Goal: Transaction & Acquisition: Purchase product/service

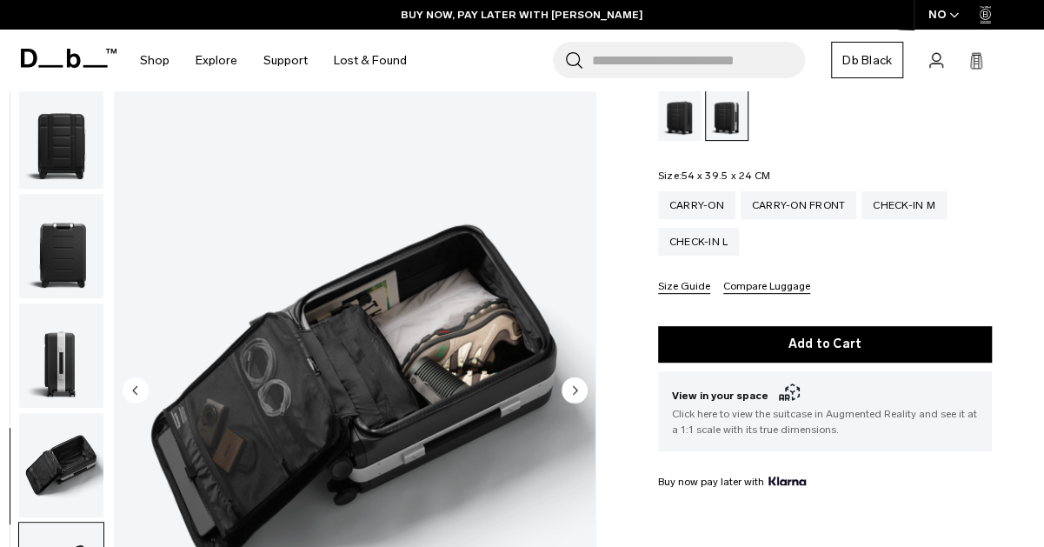
scroll to position [250, 0]
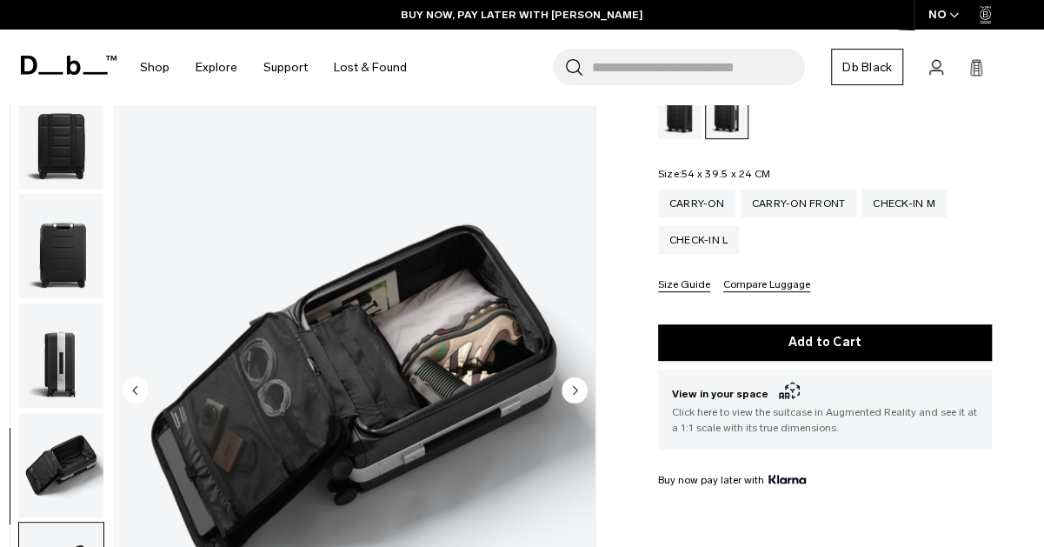
click at [123, 388] on circle "Previous slide" at bounding box center [136, 390] width 26 height 26
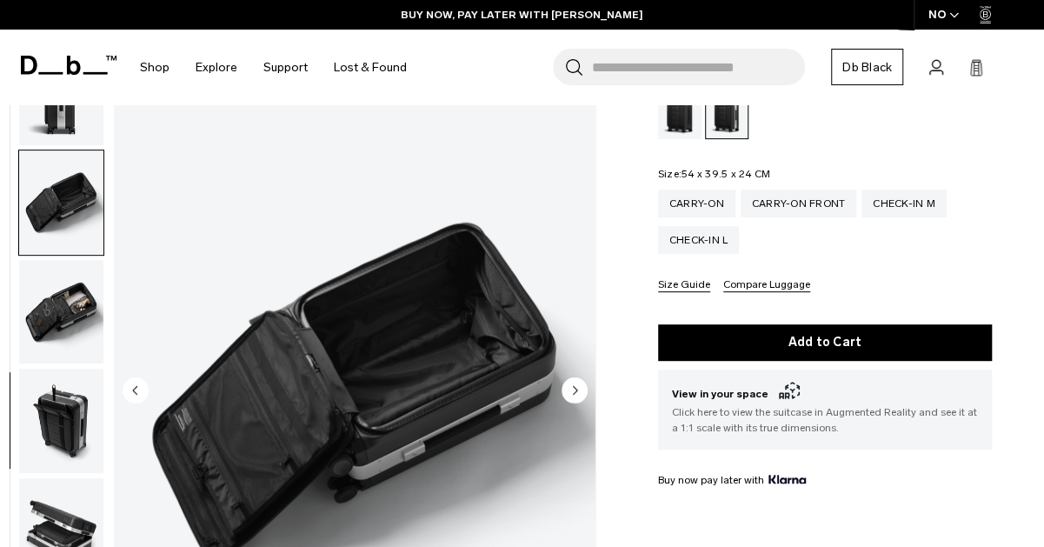
click at [129, 379] on icon "Previous slide" at bounding box center [136, 390] width 26 height 26
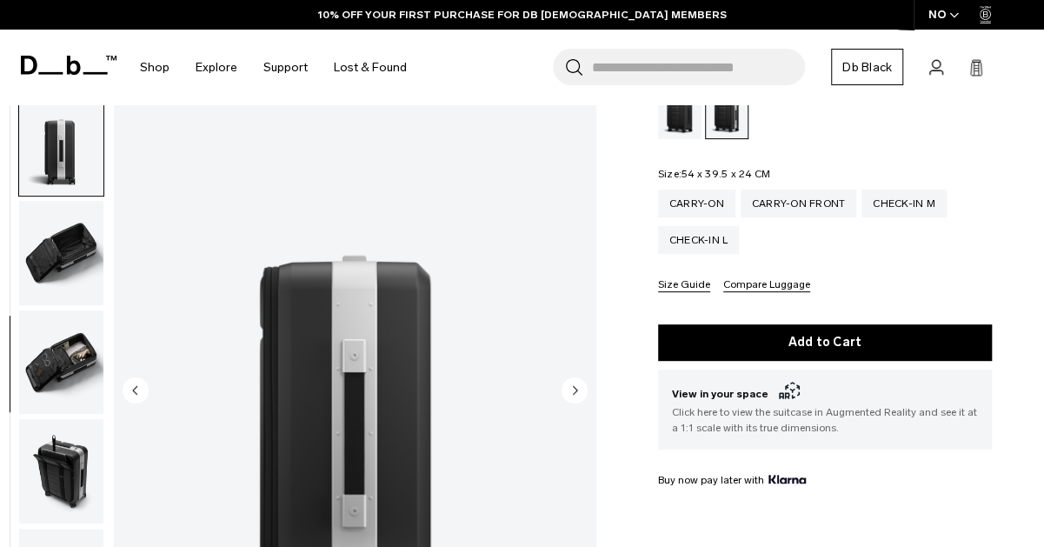
click at [131, 382] on circle "Previous slide" at bounding box center [136, 390] width 26 height 26
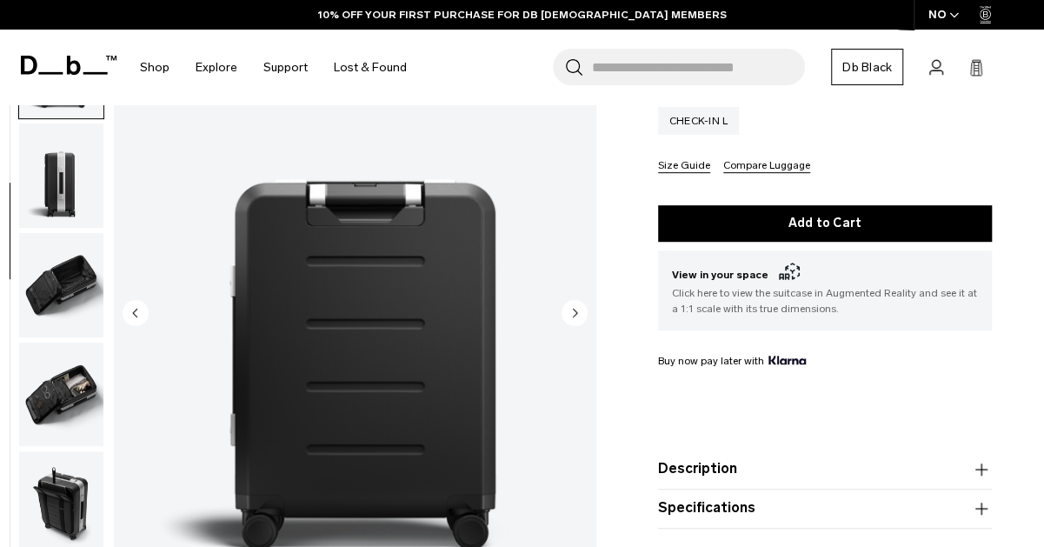
scroll to position [374, 0]
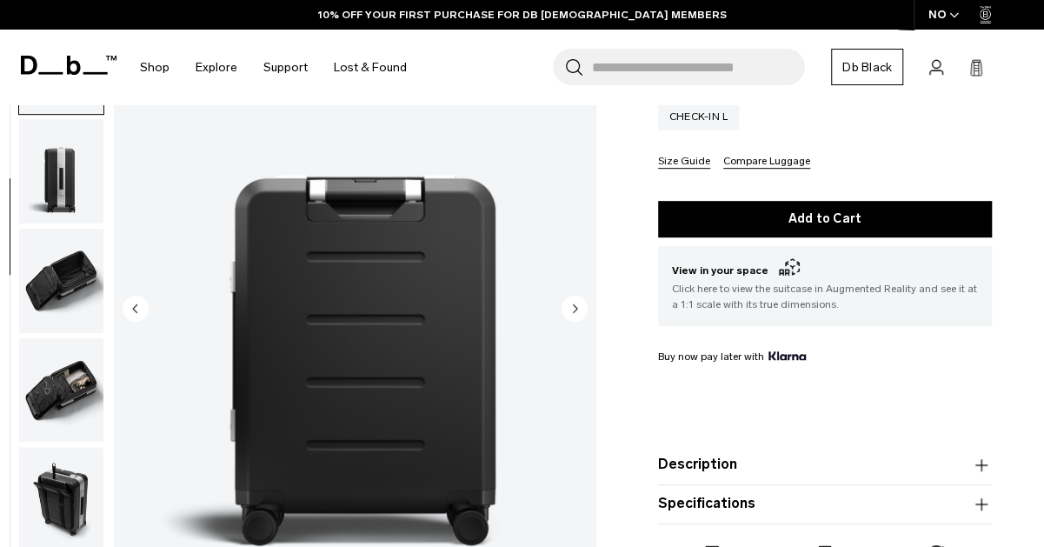
click at [127, 308] on circle "Previous slide" at bounding box center [136, 308] width 26 height 26
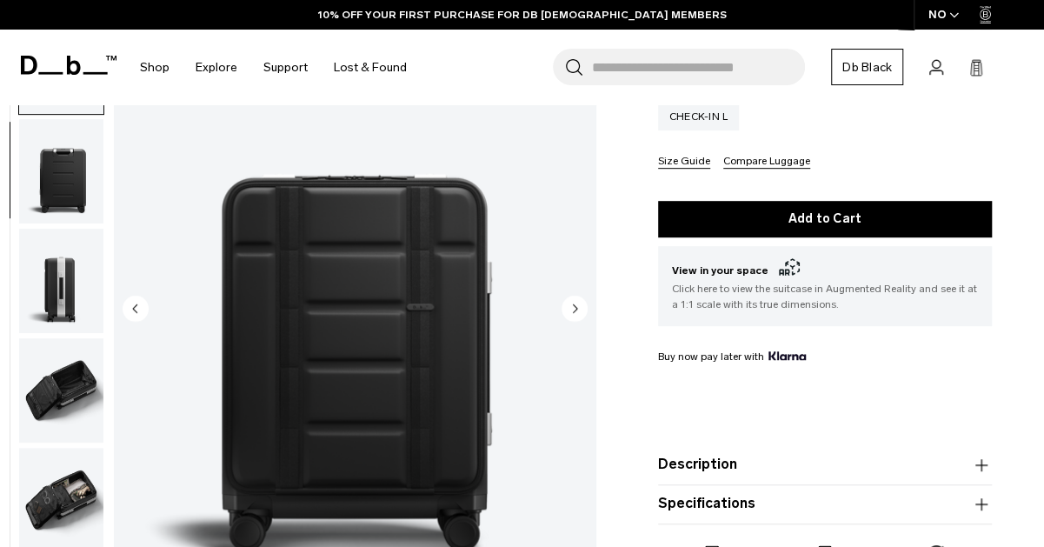
click at [124, 316] on icon "Previous slide" at bounding box center [136, 308] width 26 height 26
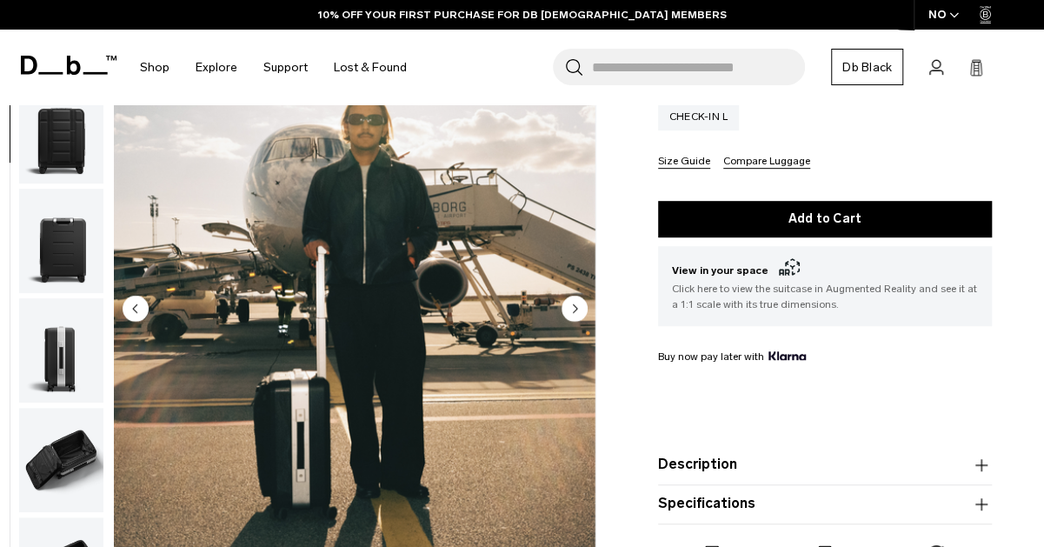
scroll to position [109, 0]
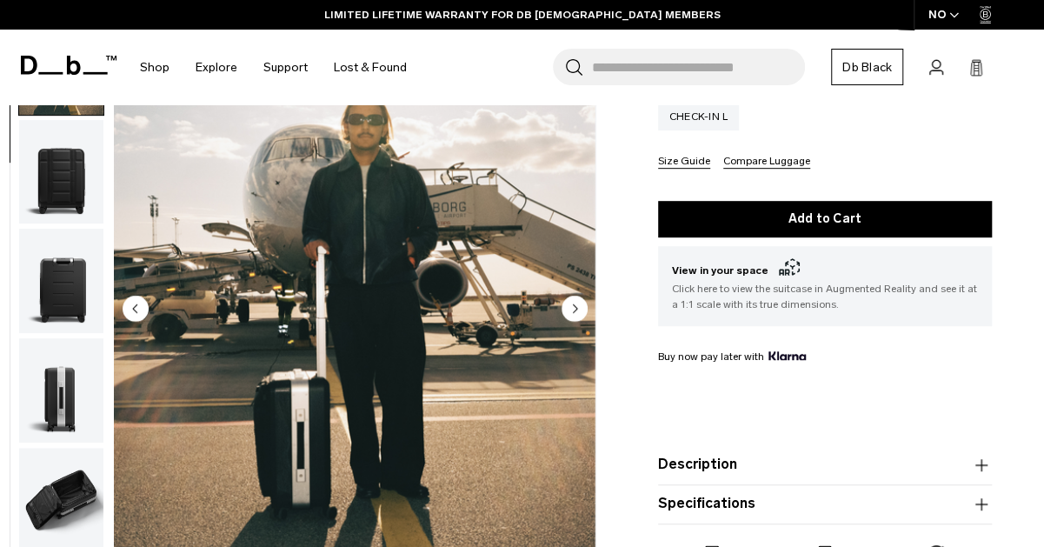
click at [575, 302] on circle "Next slide" at bounding box center [574, 308] width 26 height 26
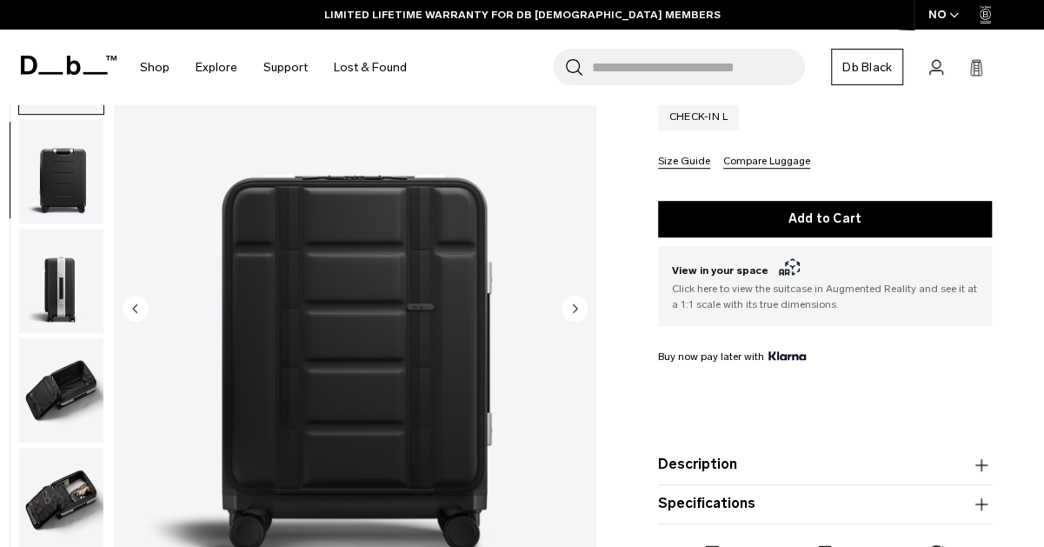
click at [575, 302] on circle "Next slide" at bounding box center [574, 308] width 26 height 26
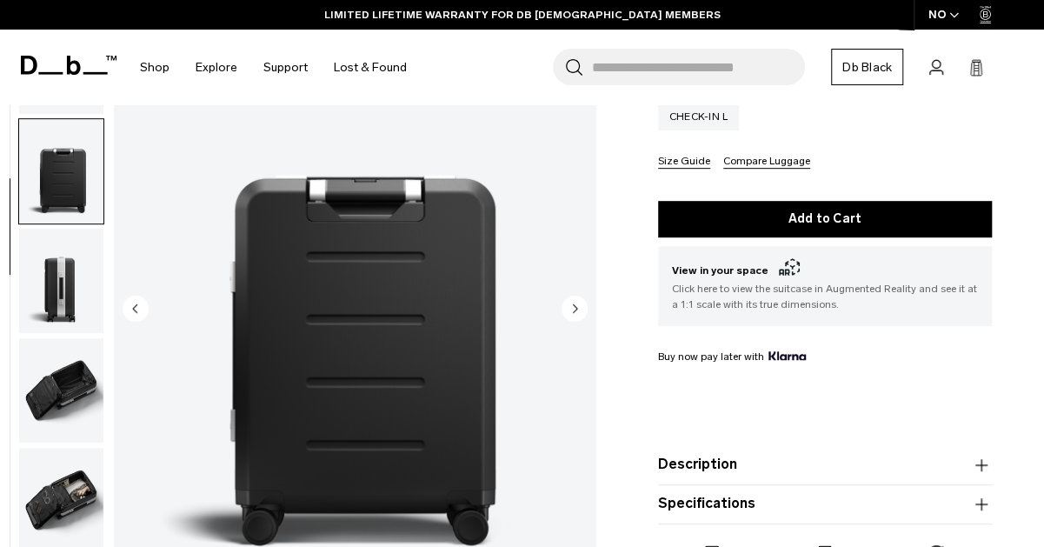
scroll to position [328, 0]
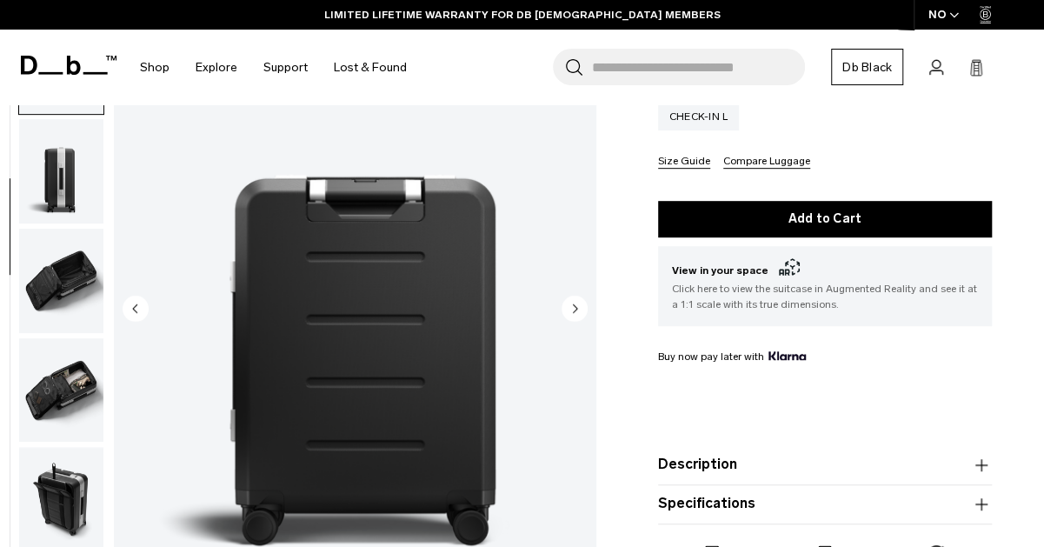
click at [575, 302] on circle "Next slide" at bounding box center [574, 308] width 26 height 26
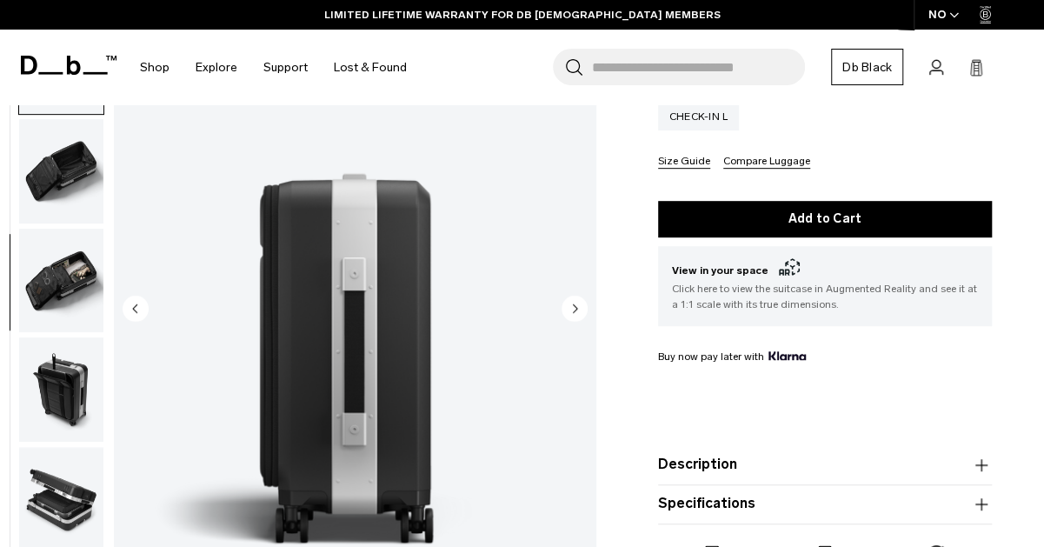
click at [575, 302] on circle "Next slide" at bounding box center [574, 308] width 26 height 26
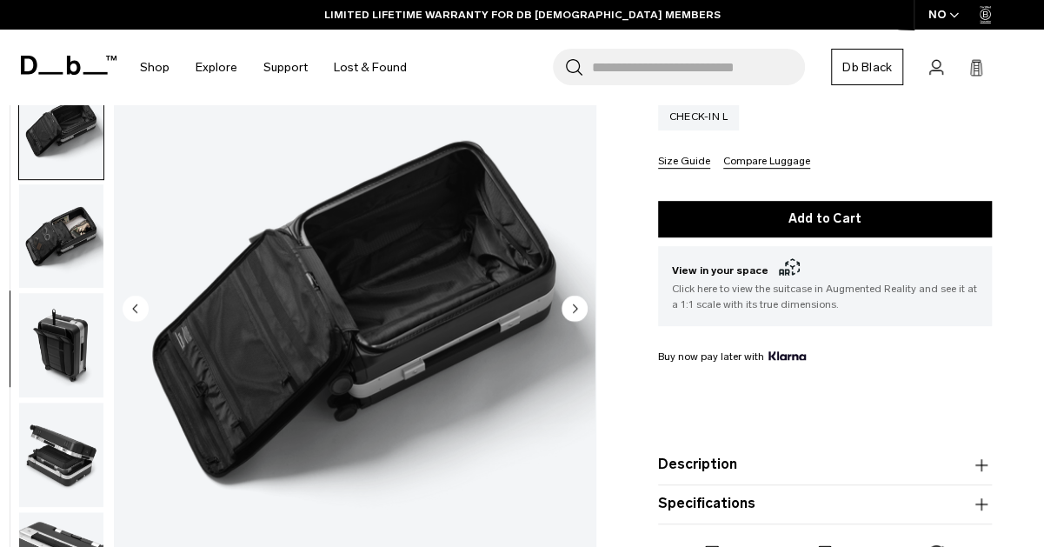
scroll to position [489, 0]
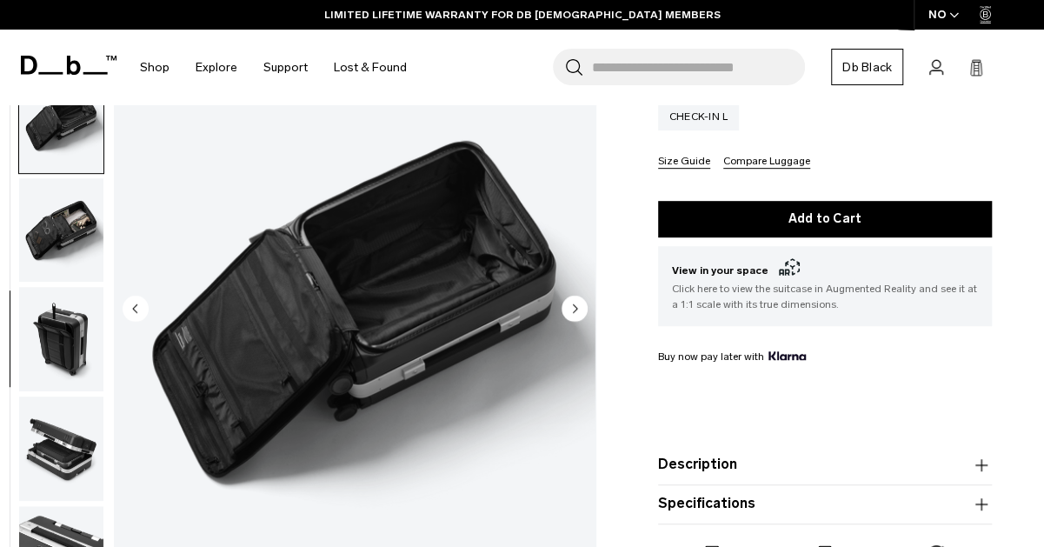
click at [575, 302] on circle "Next slide" at bounding box center [574, 308] width 26 height 26
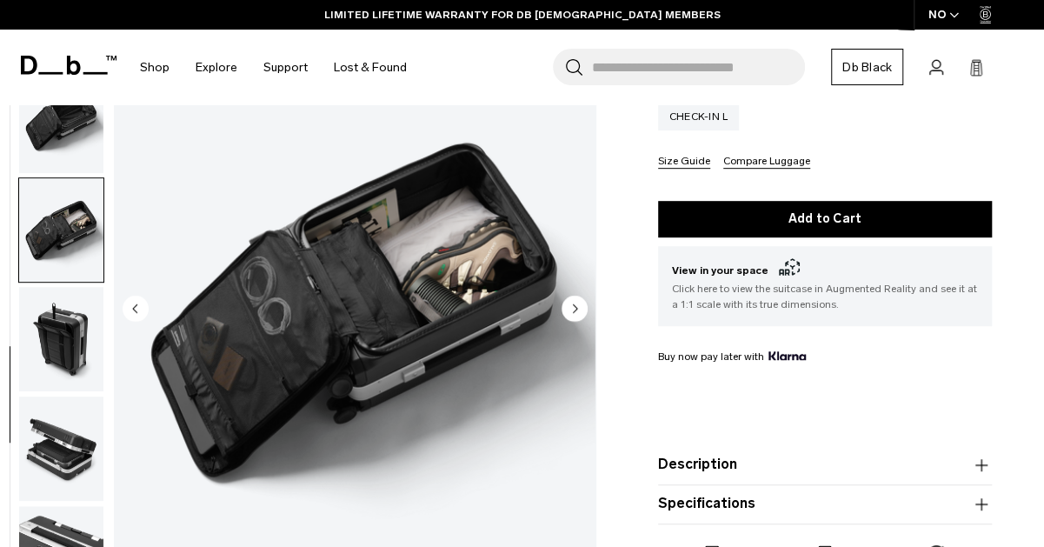
click at [575, 302] on circle "Next slide" at bounding box center [574, 308] width 26 height 26
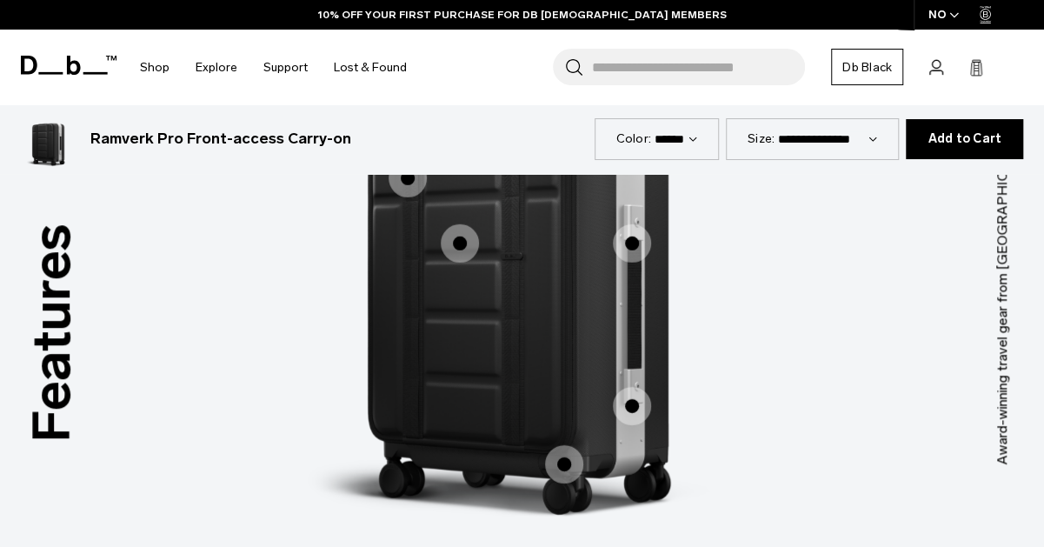
scroll to position [0, 0]
